Goal: Transaction & Acquisition: Purchase product/service

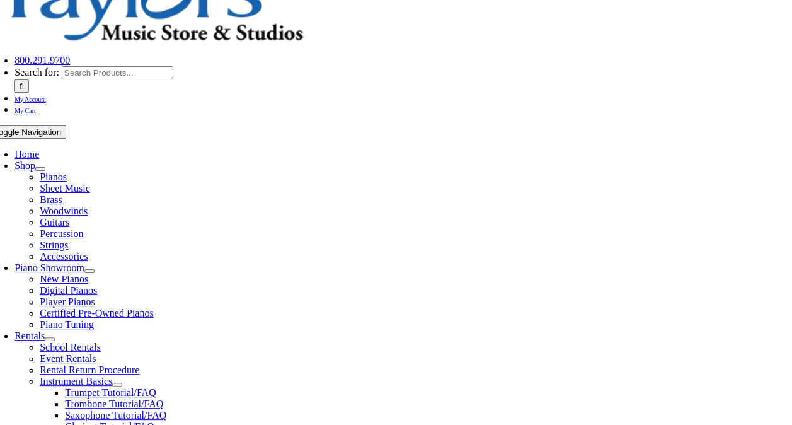
scroll to position [189, 0]
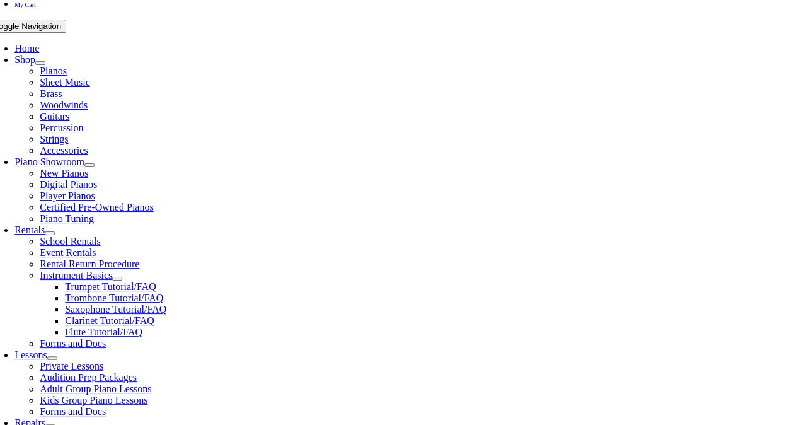
scroll to position [252, 0]
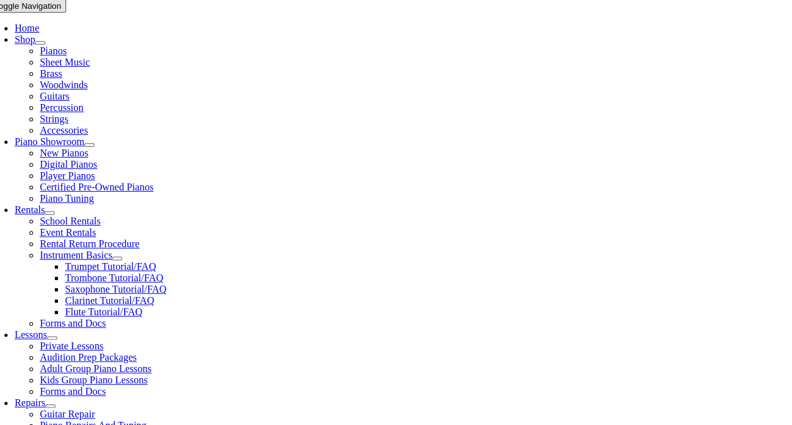
type input "media"
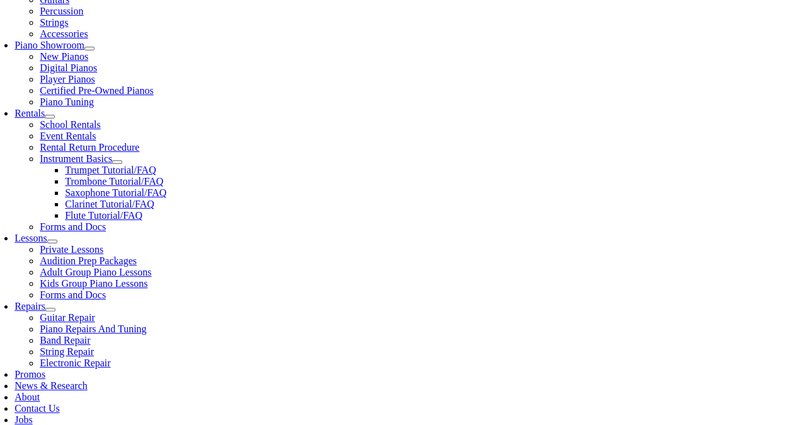
scroll to position [378, 0]
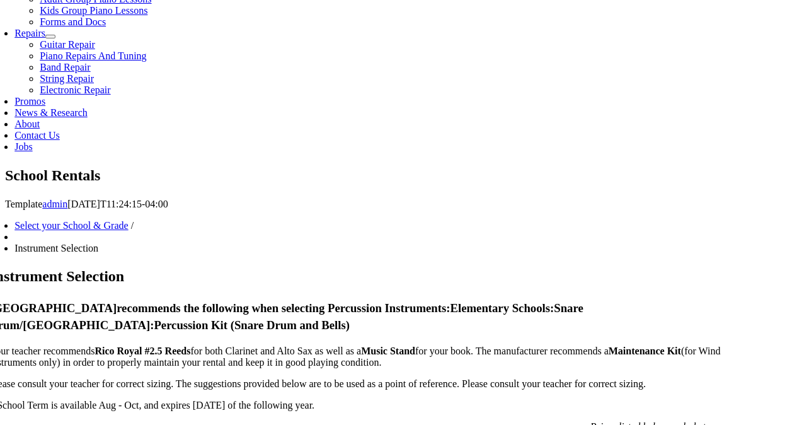
scroll to position [693, 0]
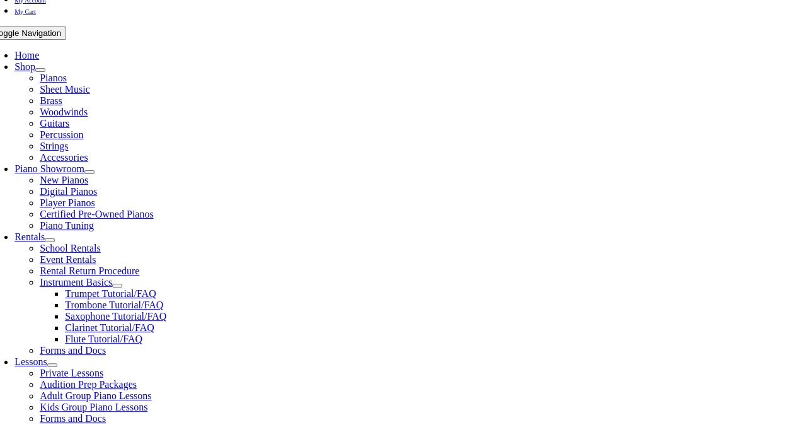
scroll to position [252, 0]
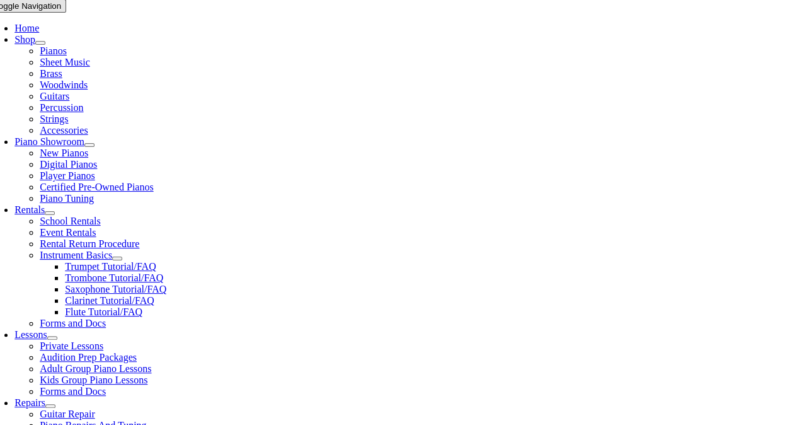
checkbox input"] "true"
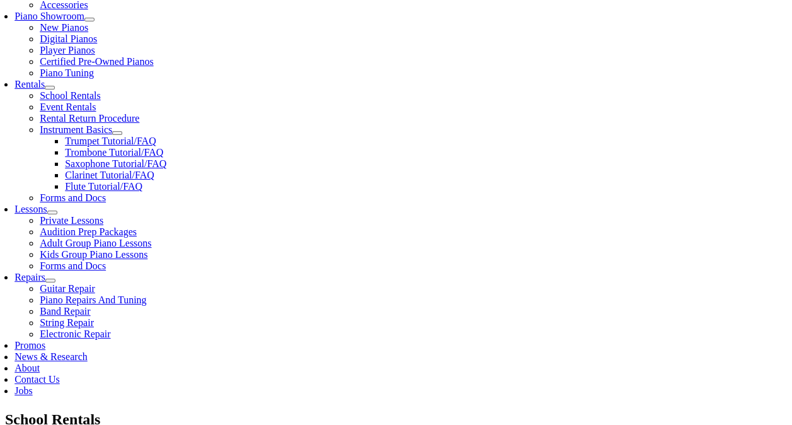
scroll to position [378, 0]
checkbox input"] "true"
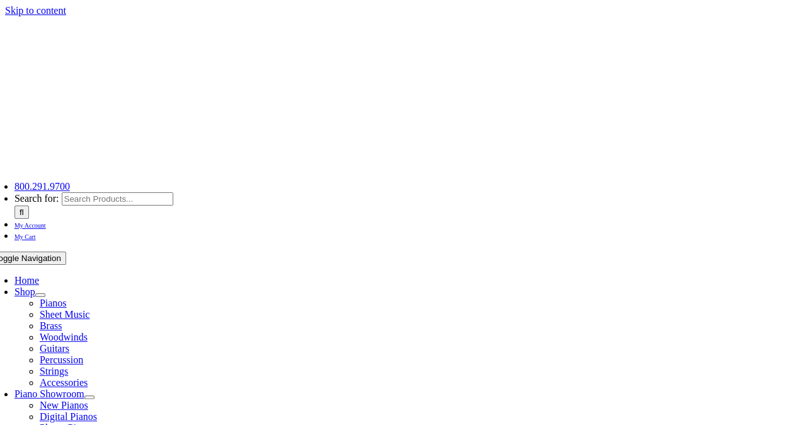
type input "1"
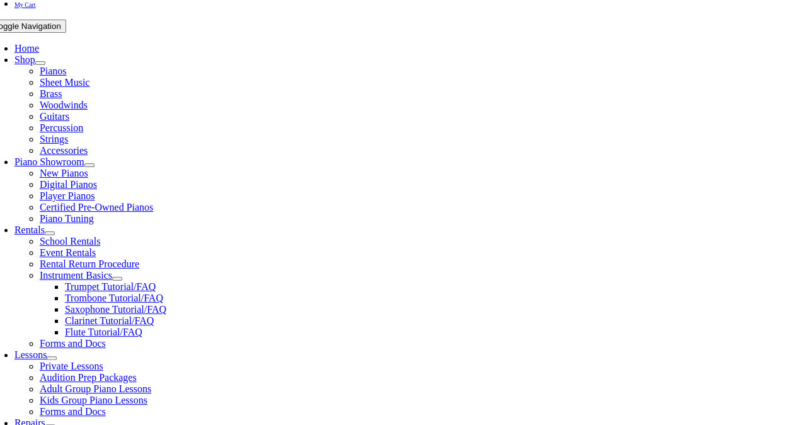
scroll to position [252, 0]
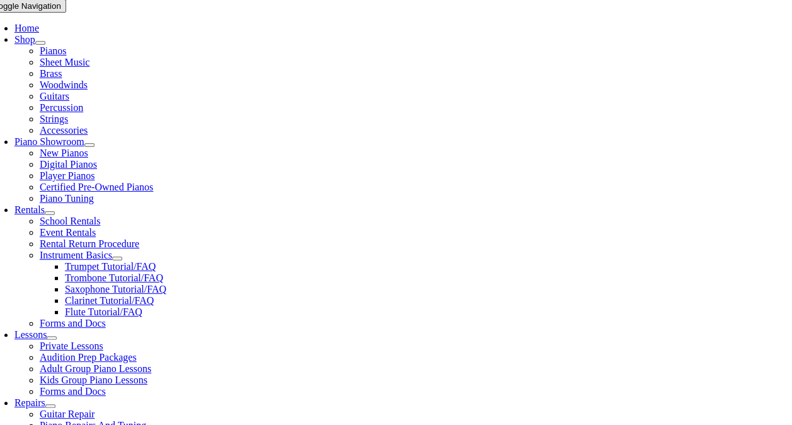
type input "Ryan"
type input "McGuire"
type input "2154317512"
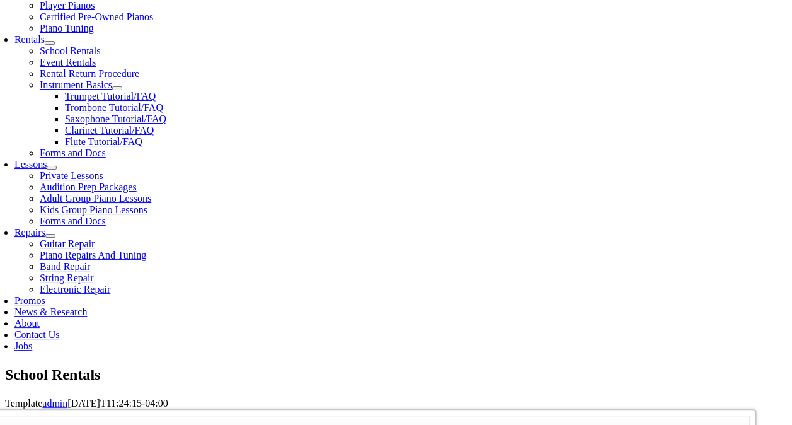
scroll to position [441, 0]
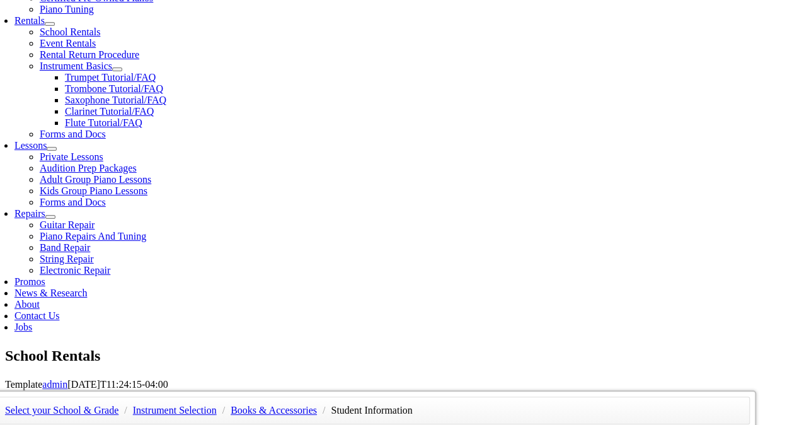
drag, startPoint x: 111, startPoint y: 256, endPoint x: 28, endPoint y: 242, distance: 85.0
type input "06/01/1976"
type input "Steve"
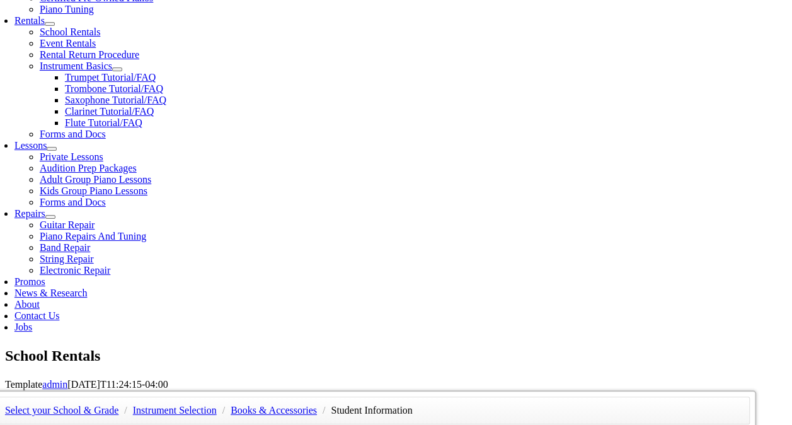
type input "McGuire"
type input "Madrigal"
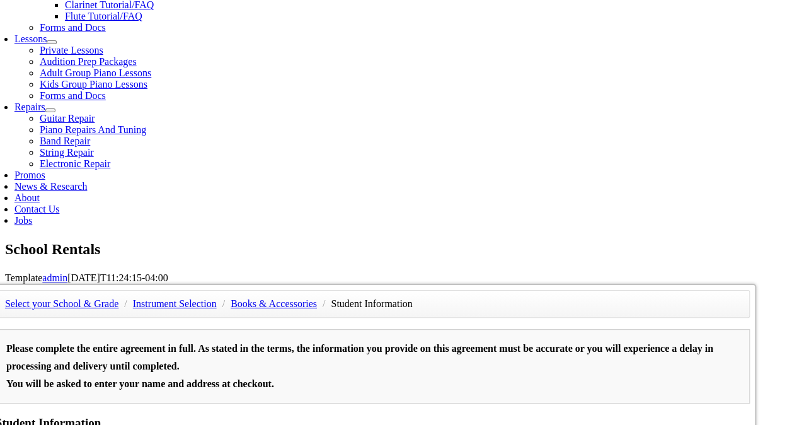
scroll to position [567, 0]
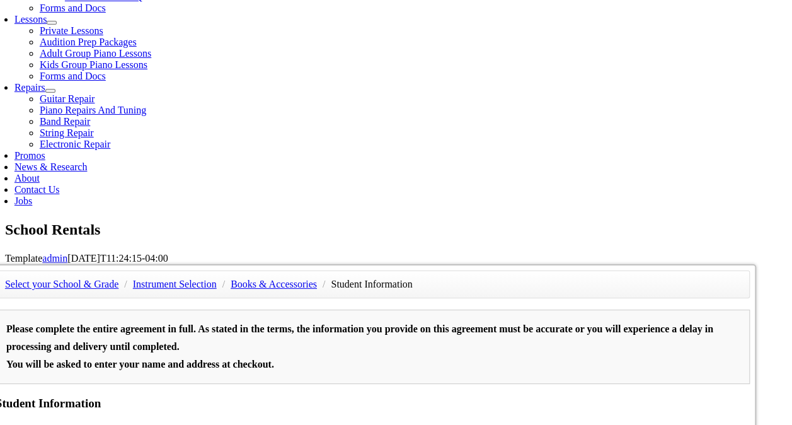
type input "548187502"
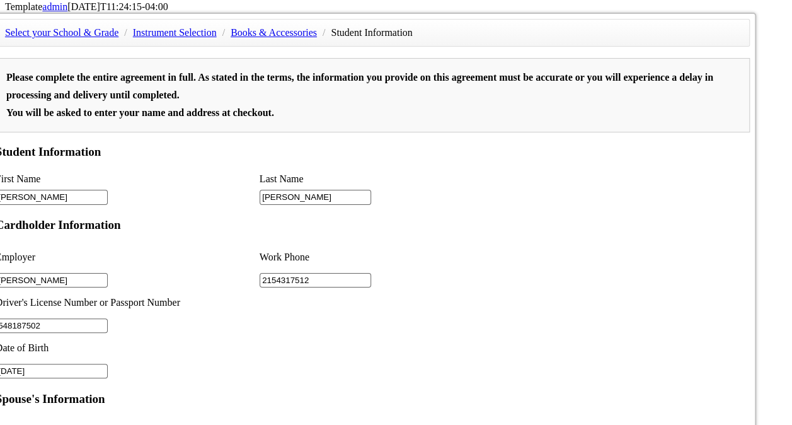
scroll to position [819, 0]
type input "GSK"
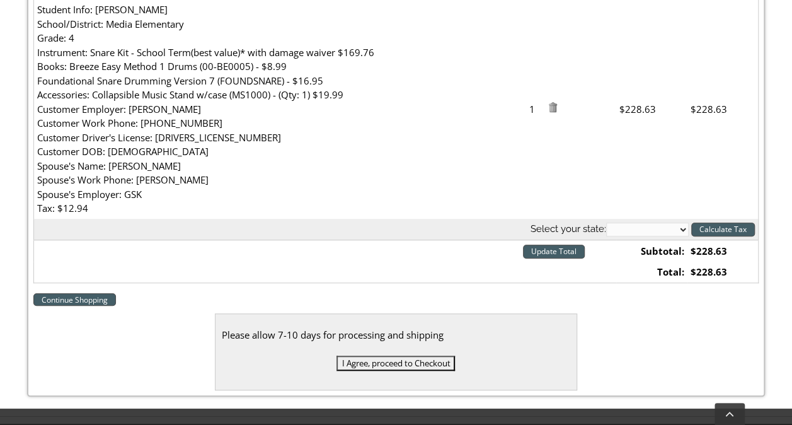
scroll to position [504, 0]
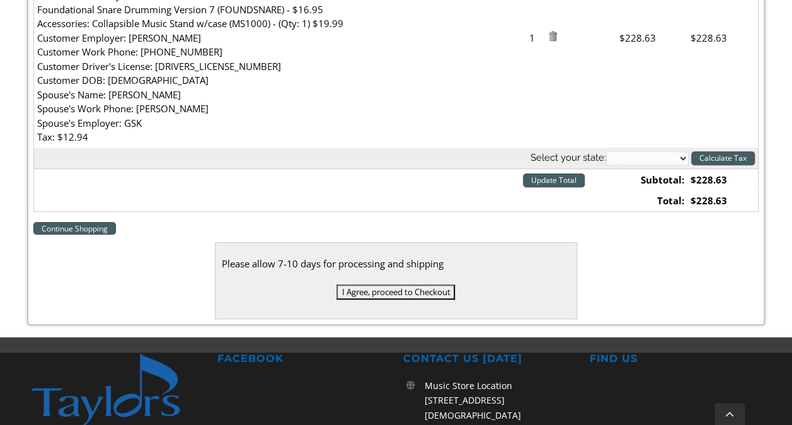
click at [418, 286] on input "I Agree, proceed to Checkout" at bounding box center [395, 291] width 118 height 15
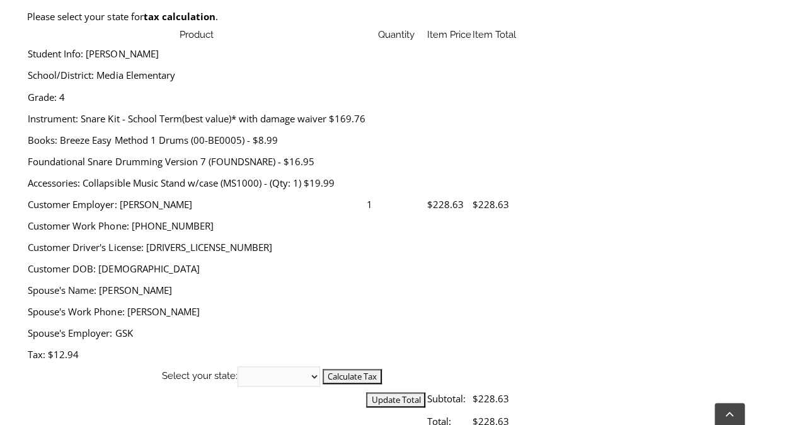
scroll to position [504, 0]
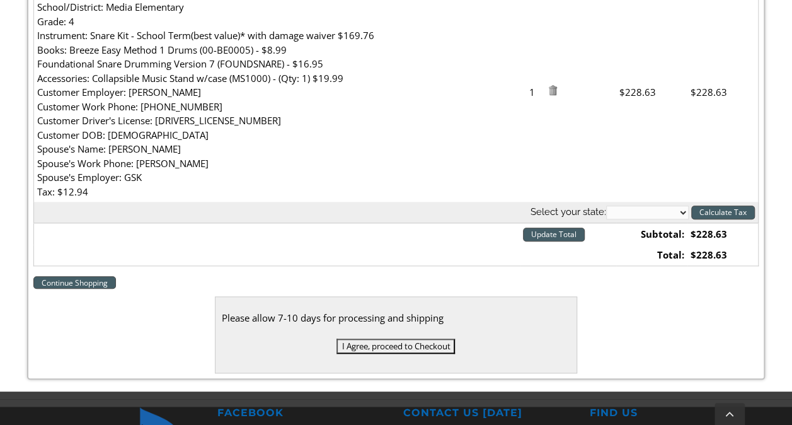
click at [413, 346] on input "I Agree, proceed to Checkout" at bounding box center [395, 345] width 118 height 15
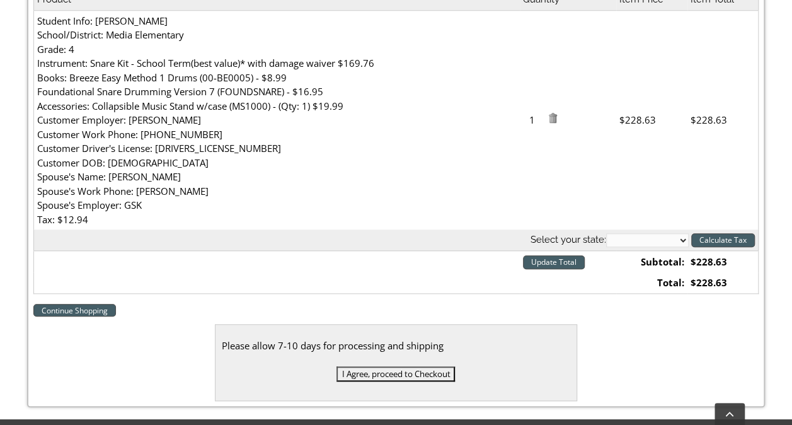
scroll to position [567, 0]
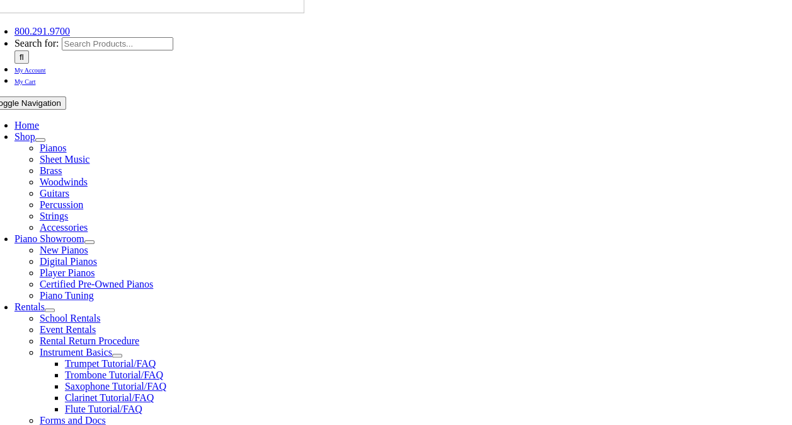
scroll to position [189, 0]
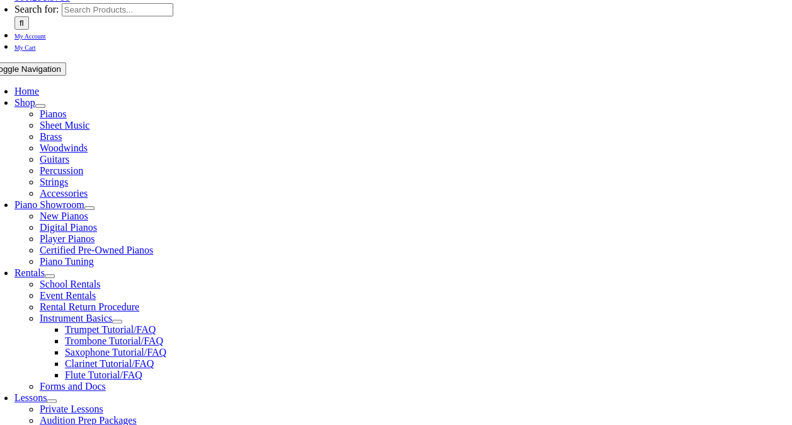
type input "cfmcguire"
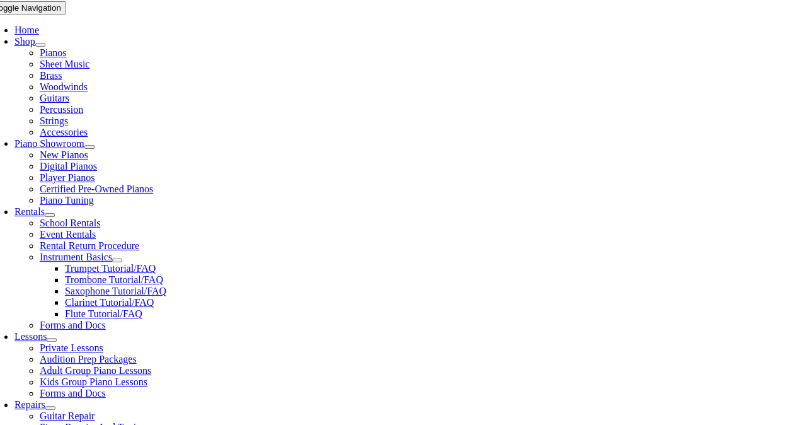
scroll to position [252, 0]
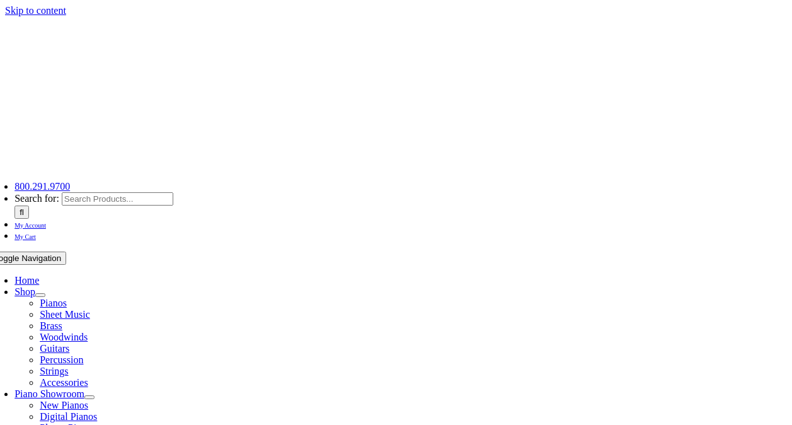
select select "PA"
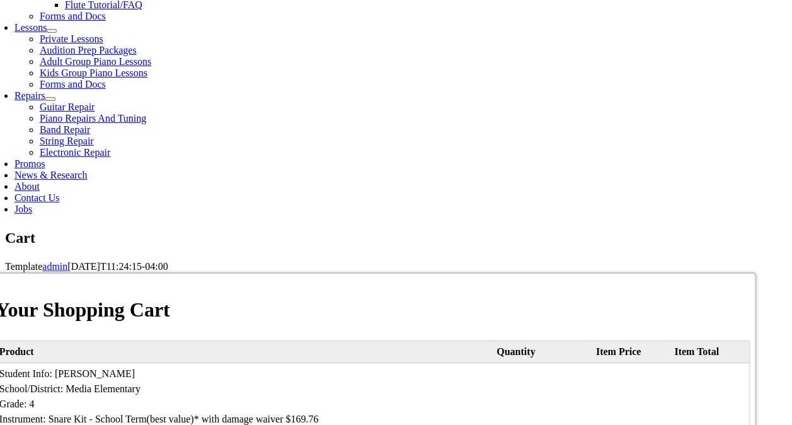
scroll to position [567, 0]
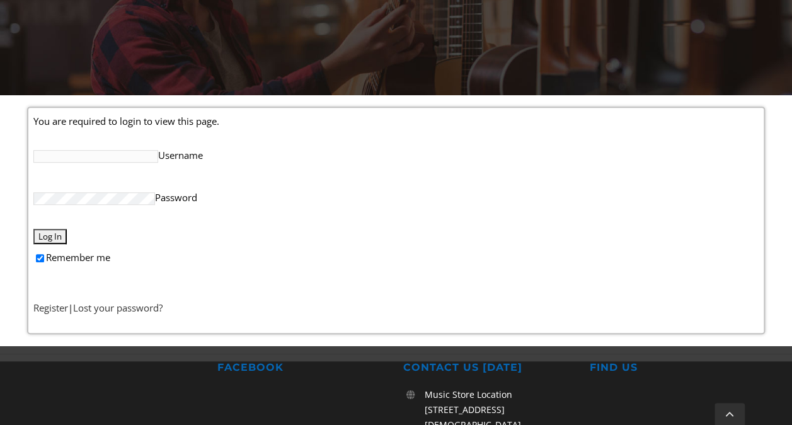
scroll to position [252, 0]
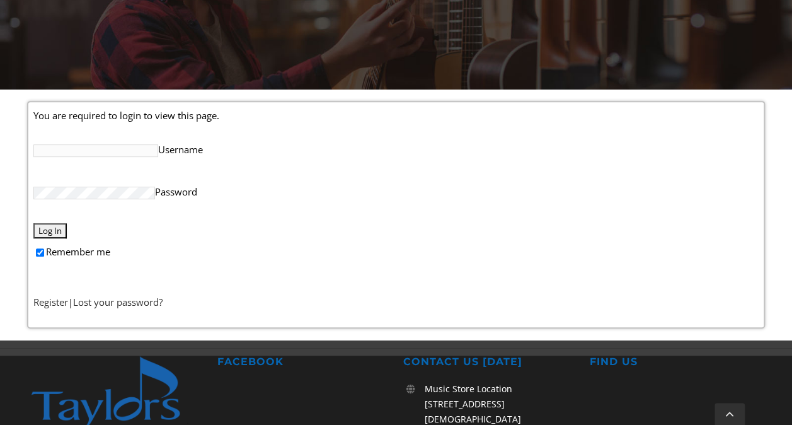
click at [107, 146] on input "Username" at bounding box center [95, 150] width 125 height 13
drag, startPoint x: 91, startPoint y: 149, endPoint x: -3, endPoint y: 146, distance: 93.3
click at [0, 146] on html "Skip to content 800.291.9700 800.291.9700 Search for:  My Account My Cart Togg…" at bounding box center [396, 235] width 792 height 974
type input "cfmcguire1"
click at [50, 227] on input "Log In" at bounding box center [49, 230] width 33 height 15
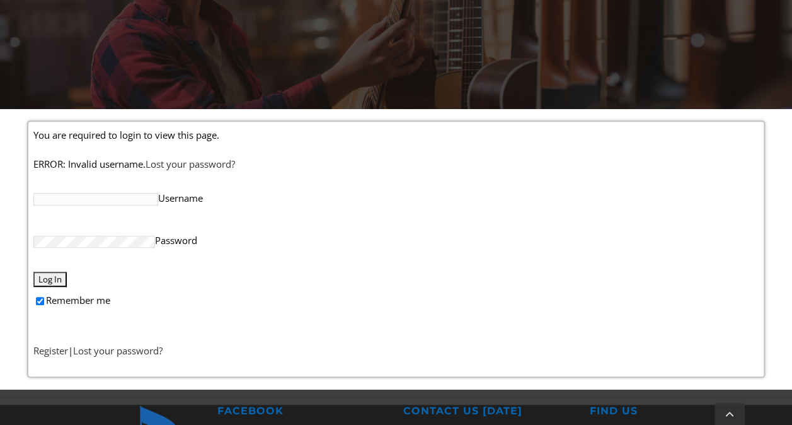
scroll to position [252, 0]
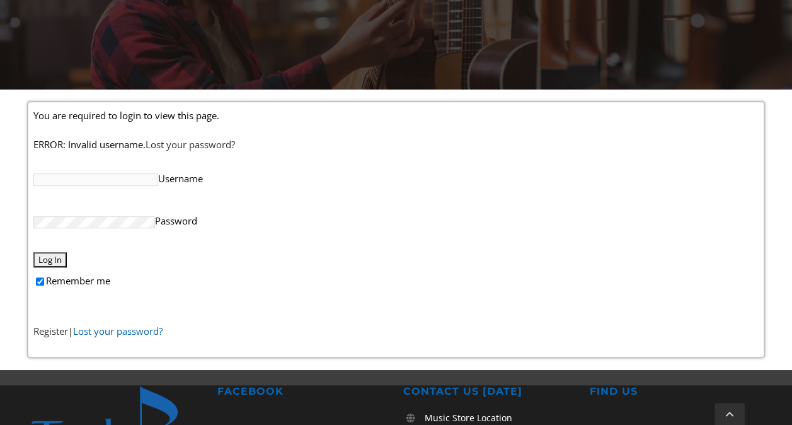
click at [140, 328] on link "Lost your password?" at bounding box center [117, 330] width 89 height 13
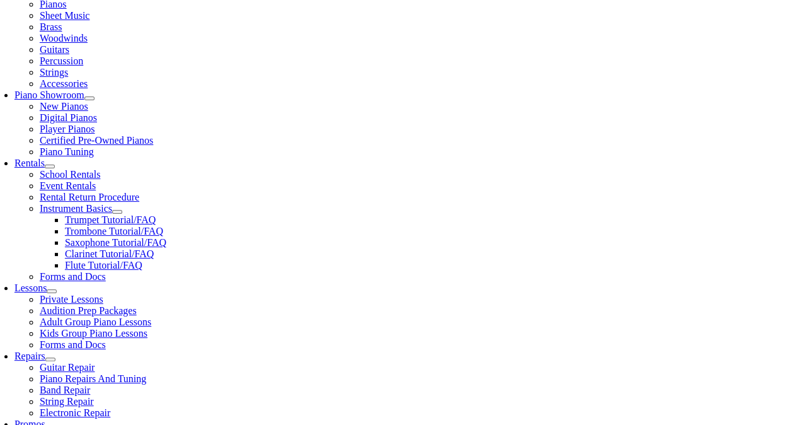
scroll to position [315, 0]
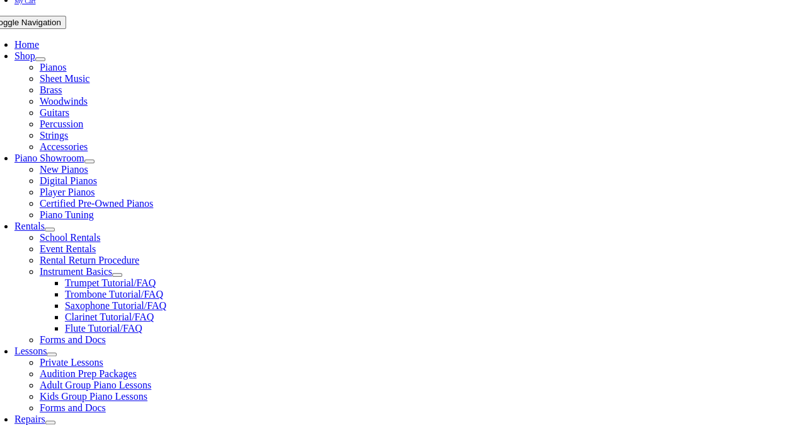
scroll to position [252, 0]
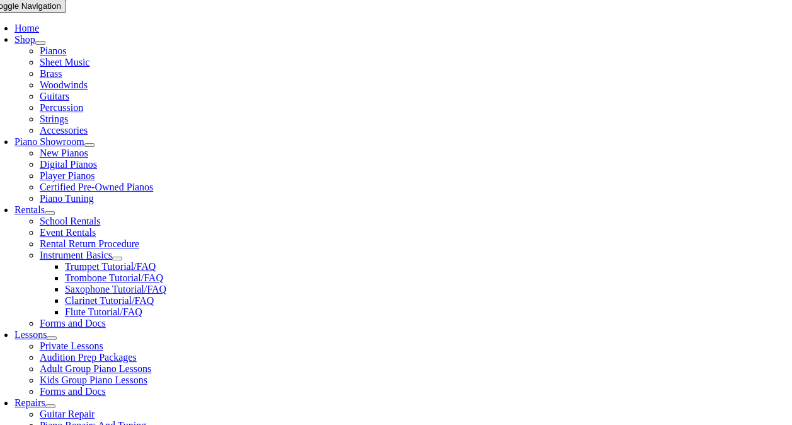
select select "PA"
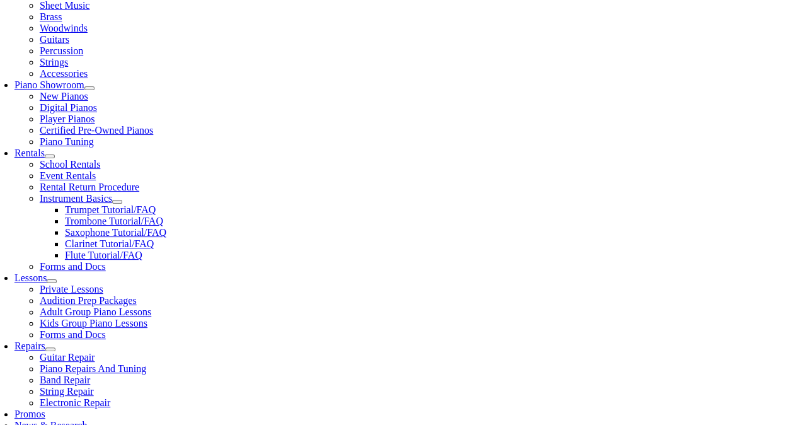
scroll to position [378, 0]
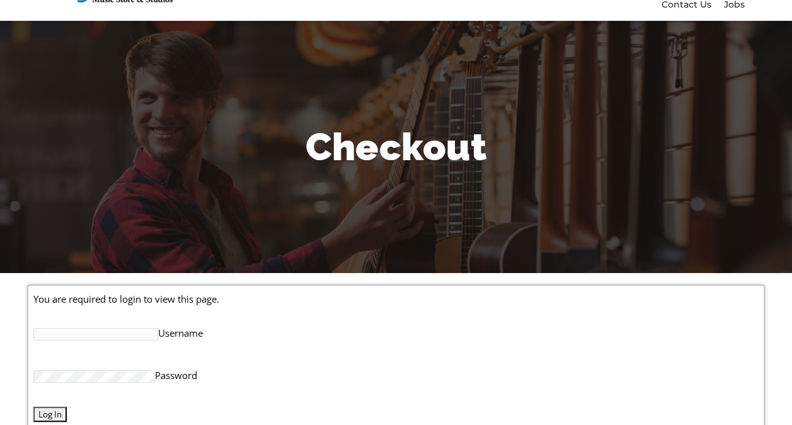
scroll to position [189, 0]
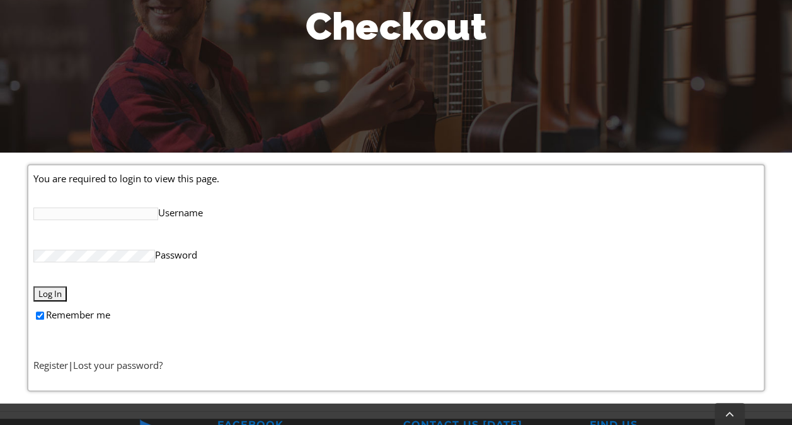
click at [101, 211] on input "Username" at bounding box center [95, 213] width 125 height 13
type input "cmcguire@madrigalpharma.com"
click at [55, 289] on input "Log In" at bounding box center [49, 293] width 33 height 15
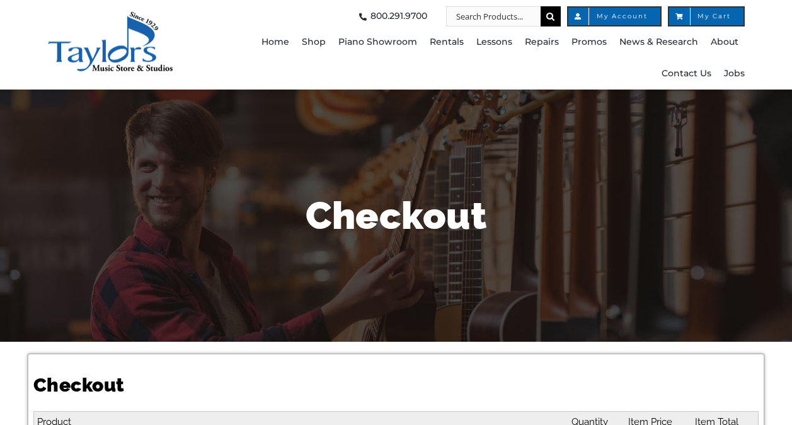
select select
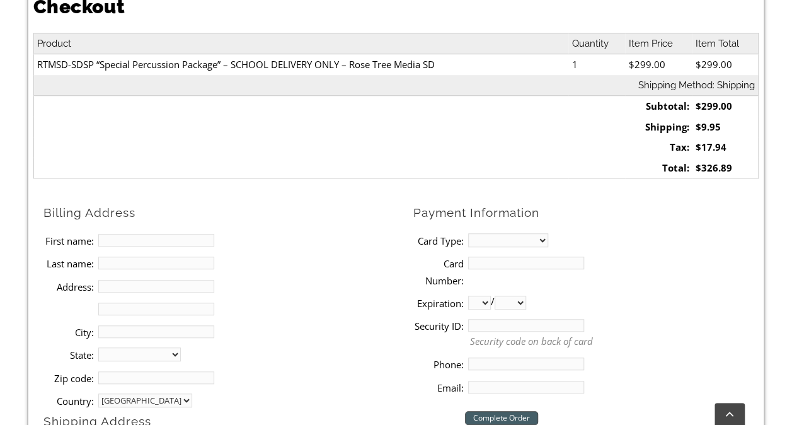
scroll to position [441, 0]
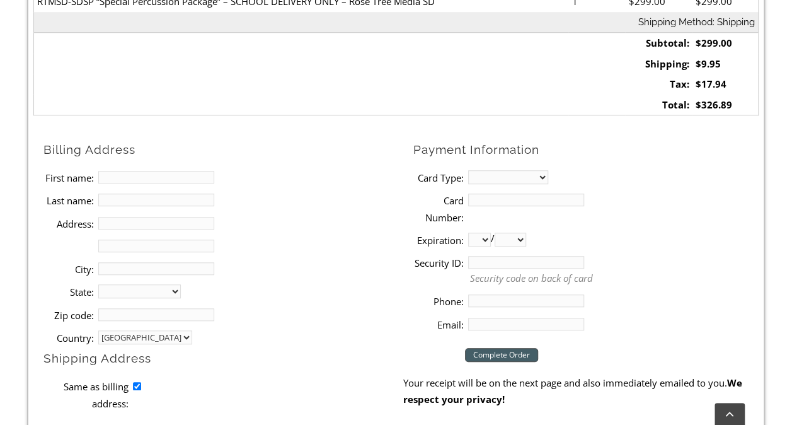
click at [111, 178] on input "First name:" at bounding box center [156, 177] width 116 height 13
type input "[PERSON_NAME]"
type input "[STREET_ADDRESS]"
type input "Media"
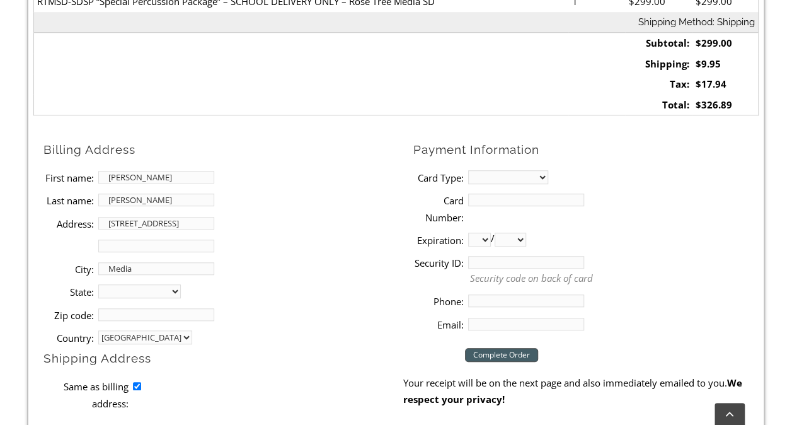
select select "PA"
type input "19063"
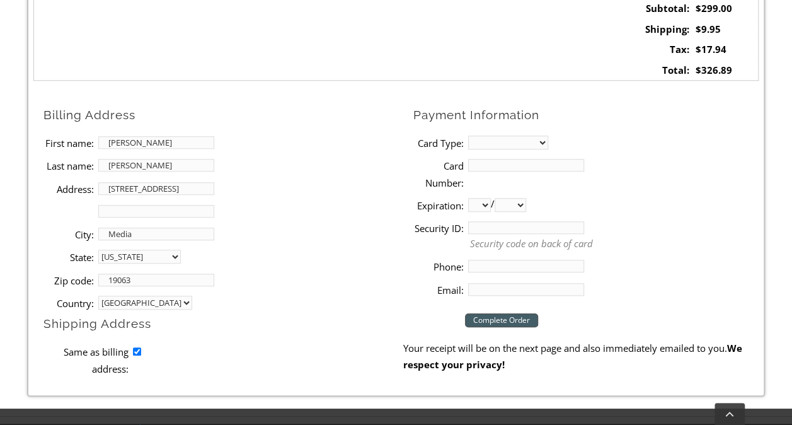
scroll to position [504, 0]
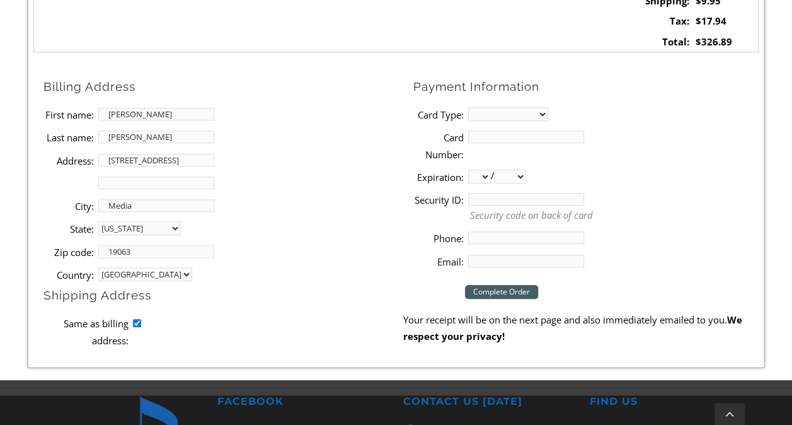
click at [498, 141] on input "Card Number:" at bounding box center [526, 136] width 116 height 13
type input "2154317512"
type input "[EMAIL_ADDRESS][DOMAIN_NAME]"
type input "[CREDIT_CARD_NUMBER]"
select select "mastercard"
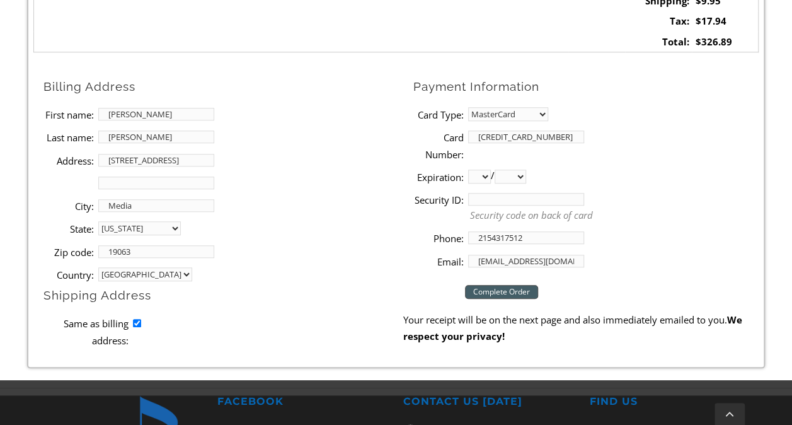
select select "08"
select select "2029"
click at [510, 195] on input "Security ID:" at bounding box center [526, 199] width 116 height 13
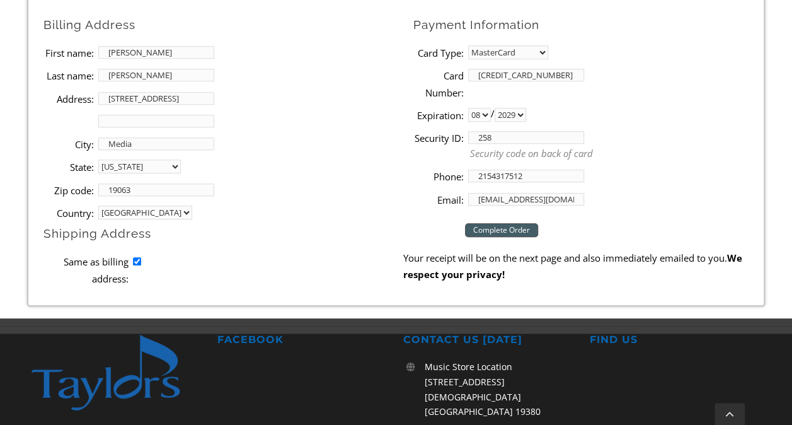
scroll to position [567, 0]
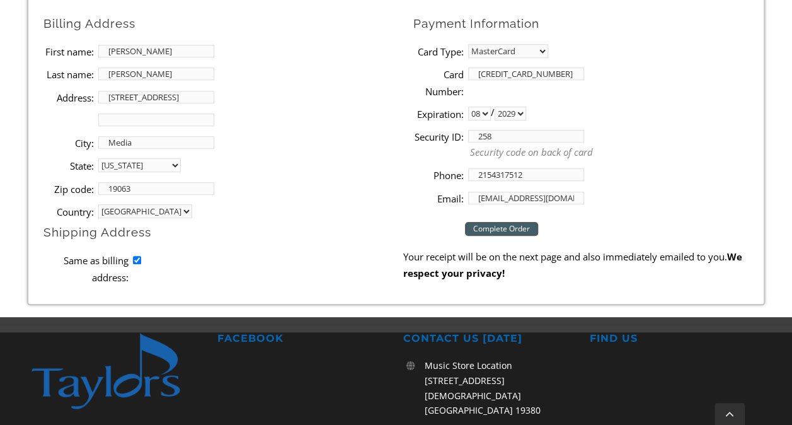
type input "258"
click at [506, 232] on input "Complete Order" at bounding box center [501, 229] width 73 height 14
